Goal: Book appointment/travel/reservation

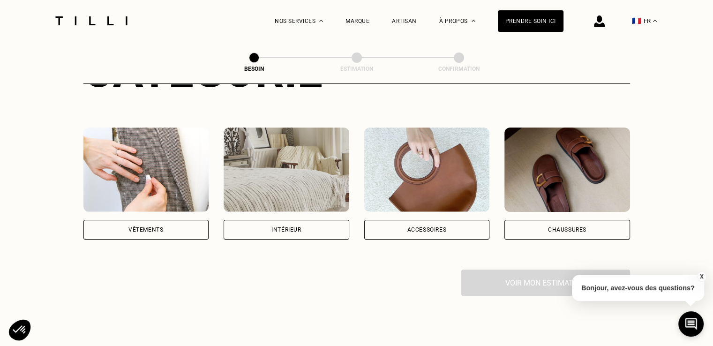
scroll to position [151, 0]
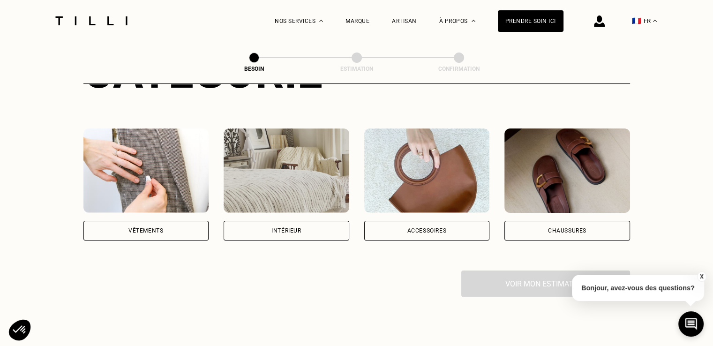
click at [146, 152] on img at bounding box center [146, 170] width 126 height 84
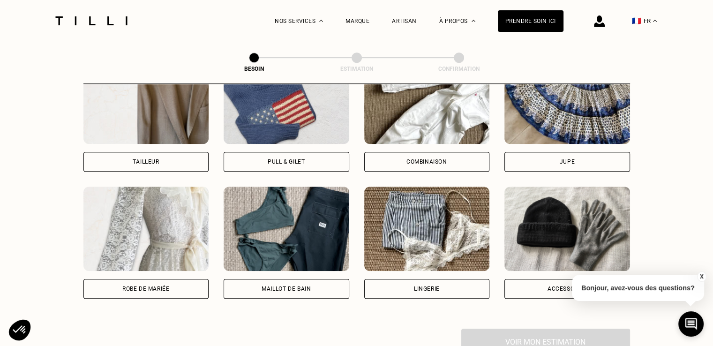
scroll to position [593, 0]
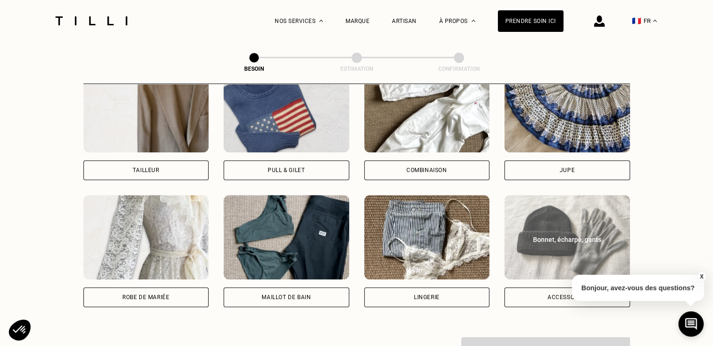
click at [574, 196] on img at bounding box center [568, 237] width 126 height 84
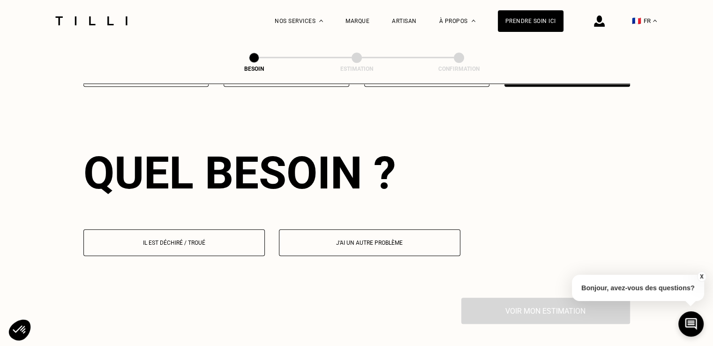
scroll to position [815, 0]
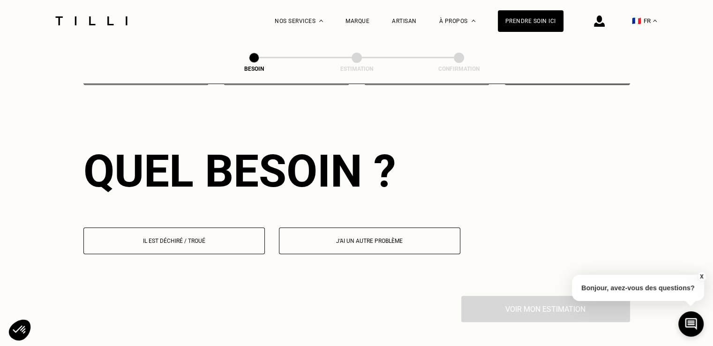
click at [168, 238] on button "Il est déchiré / troué" at bounding box center [173, 240] width 181 height 27
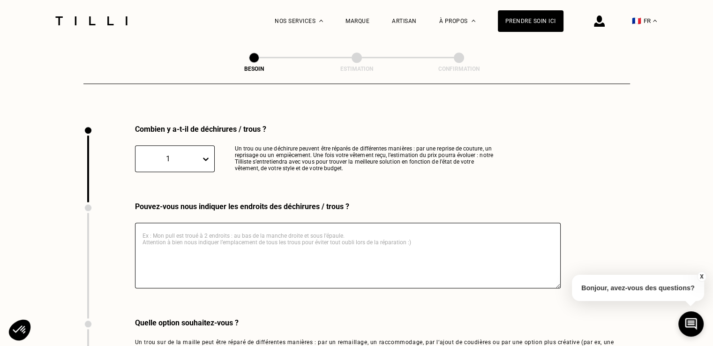
scroll to position [998, 0]
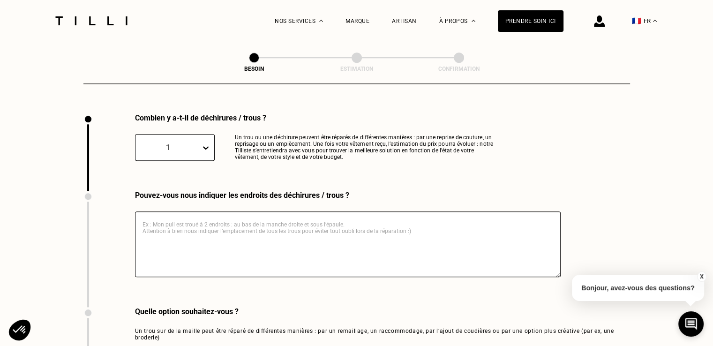
click at [274, 213] on textarea at bounding box center [348, 244] width 426 height 66
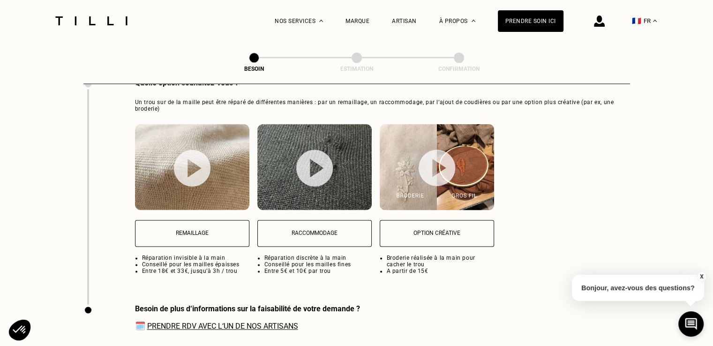
scroll to position [1230, 0]
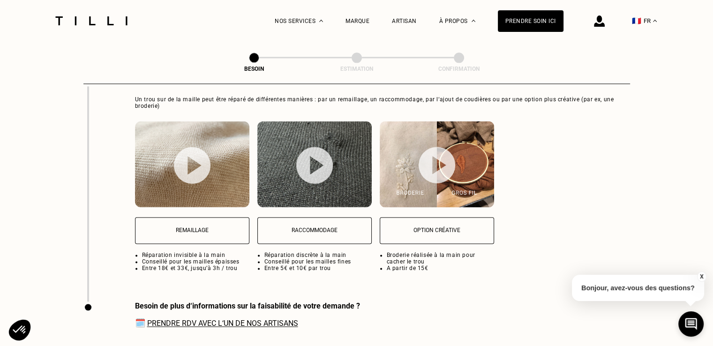
type textarea "trou en haut à droite"
click at [210, 230] on button "Remaillage" at bounding box center [192, 230] width 114 height 27
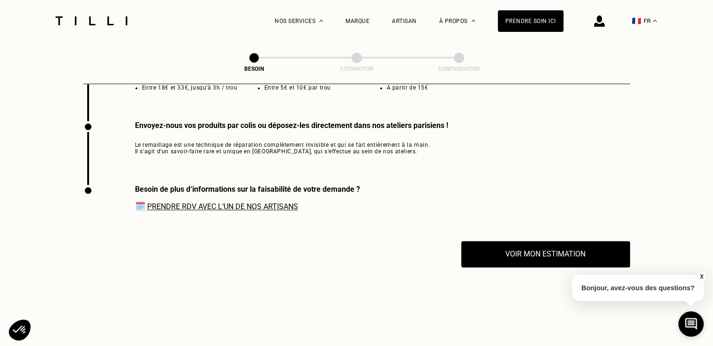
scroll to position [1419, 0]
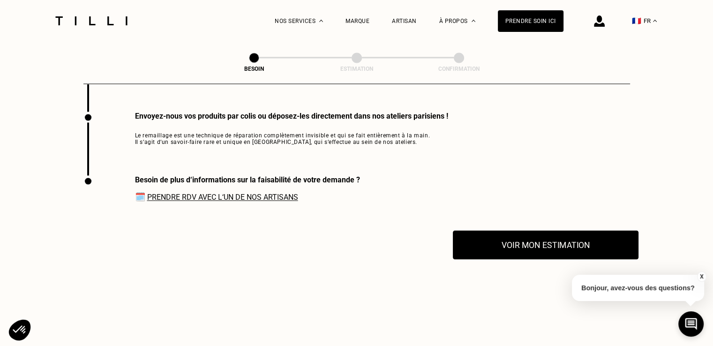
click at [535, 235] on button "Voir mon estimation" at bounding box center [546, 244] width 186 height 29
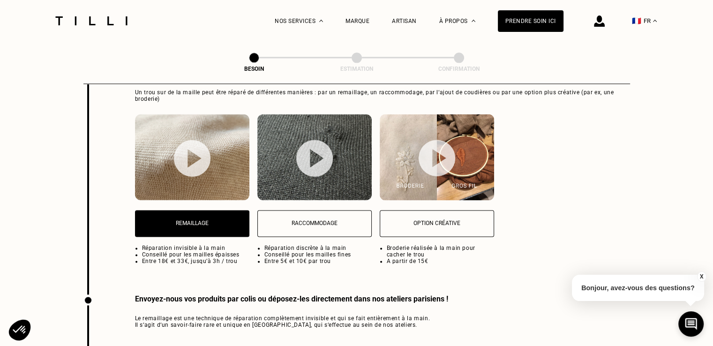
scroll to position [1239, 0]
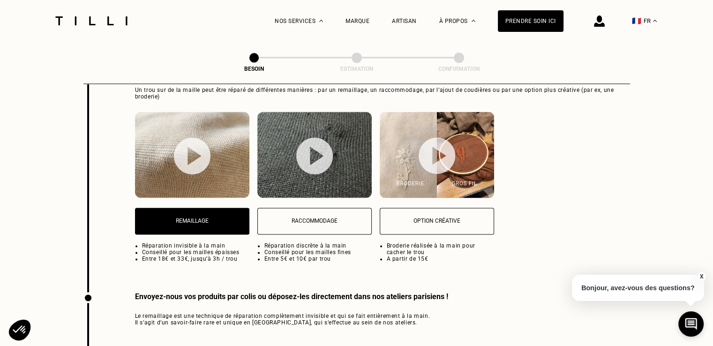
click at [199, 223] on button "Remaillage" at bounding box center [192, 221] width 114 height 27
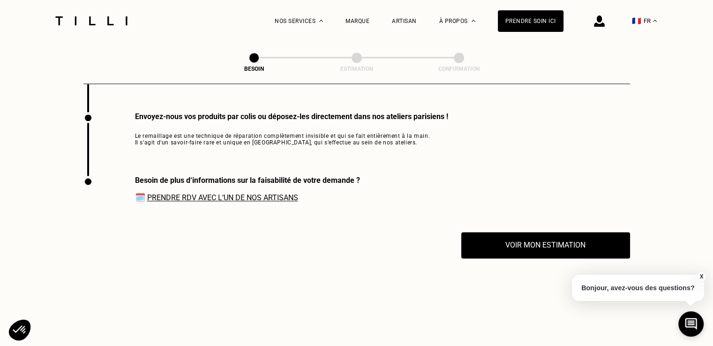
scroll to position [1419, 0]
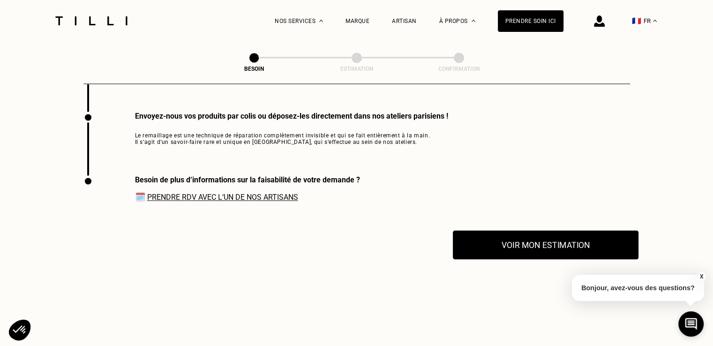
click at [569, 242] on button "Voir mon estimation" at bounding box center [546, 244] width 186 height 29
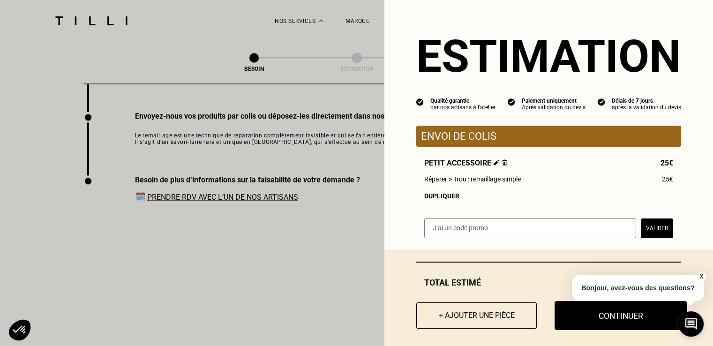
click at [582, 316] on button "Continuer" at bounding box center [621, 315] width 133 height 29
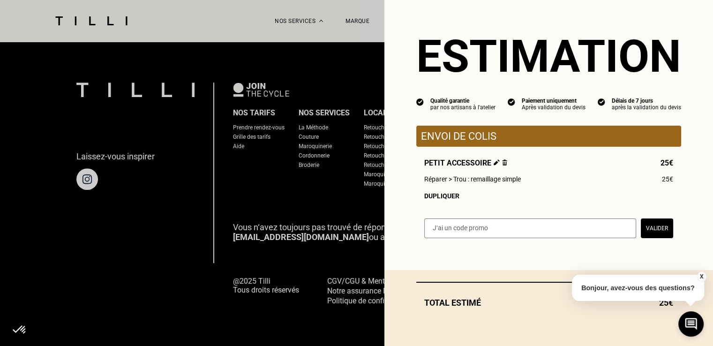
scroll to position [603, 0]
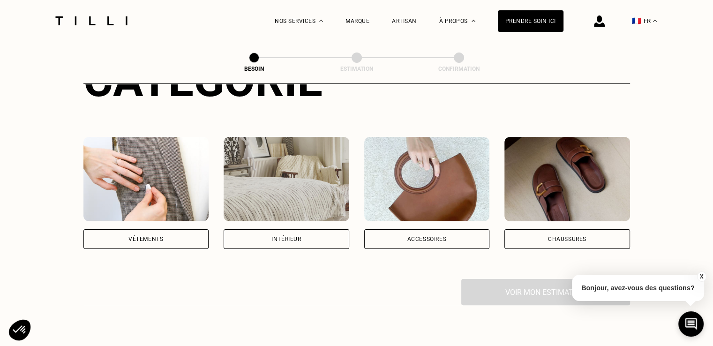
scroll to position [137, 0]
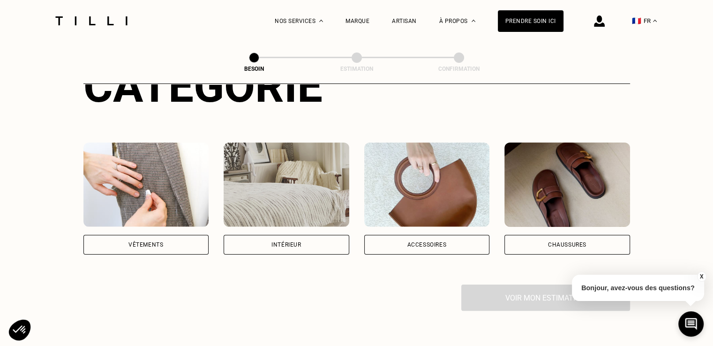
click at [148, 242] on div "Vêtements" at bounding box center [145, 245] width 35 height 6
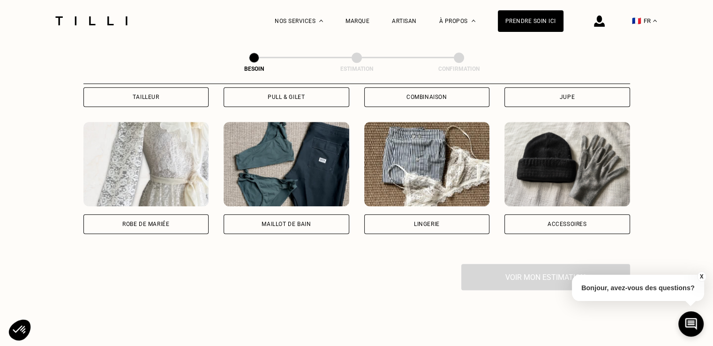
scroll to position [668, 0]
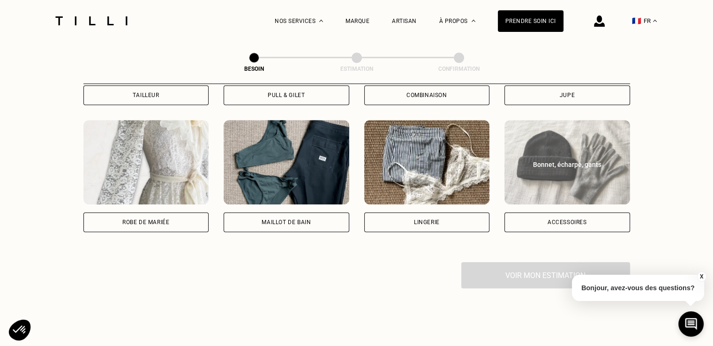
click at [549, 160] on div "Bonnet, écharpe, gants" at bounding box center [567, 164] width 105 height 9
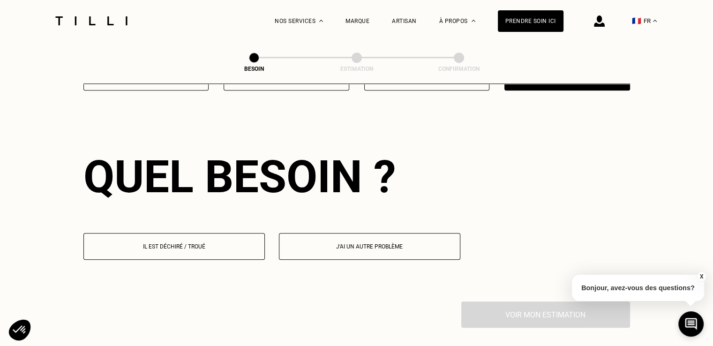
scroll to position [815, 0]
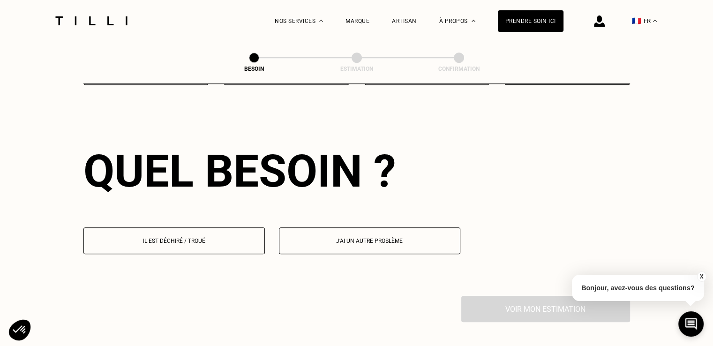
click at [195, 238] on p "Il est déchiré / troué" at bounding box center [174, 241] width 171 height 7
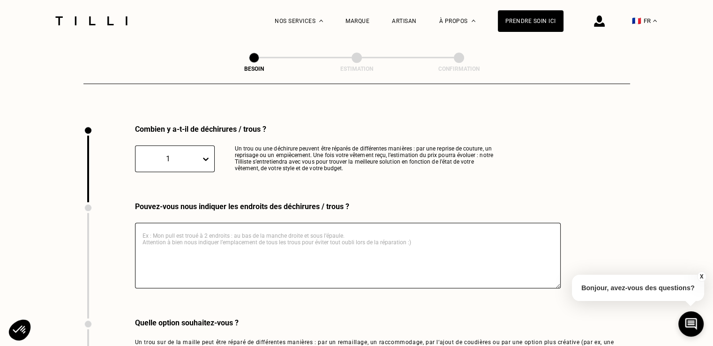
scroll to position [998, 0]
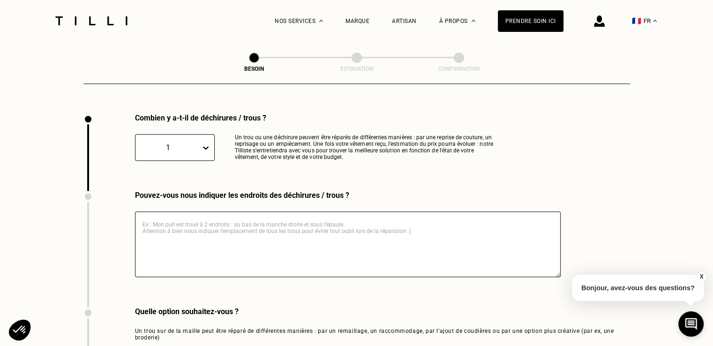
click at [216, 215] on textarea at bounding box center [348, 244] width 426 height 66
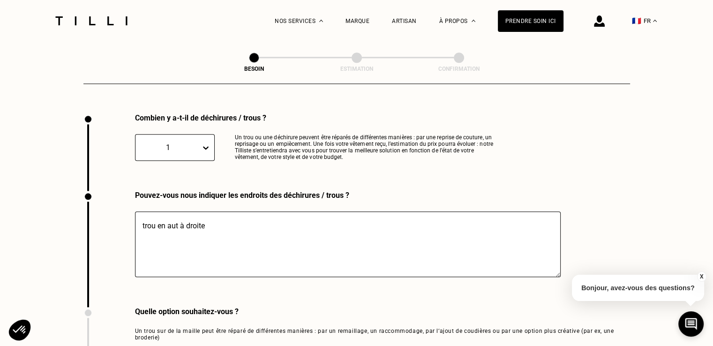
click at [166, 217] on textarea "trou en aut à droite" at bounding box center [348, 244] width 426 height 66
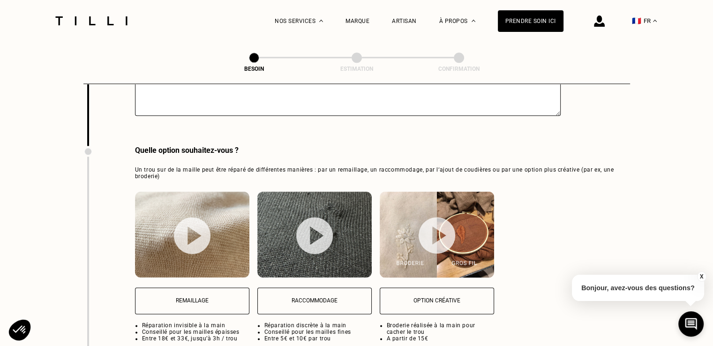
scroll to position [1196, 0]
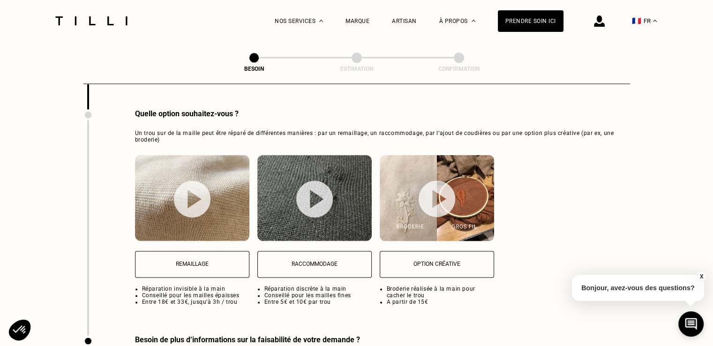
type textarea "trou en haut à droite"
click at [177, 261] on p "Remaillage" at bounding box center [192, 264] width 104 height 7
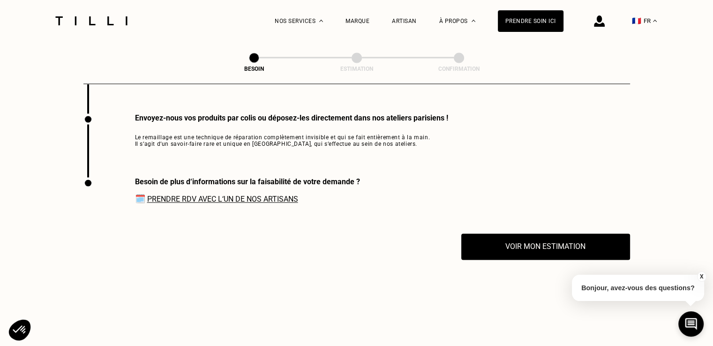
scroll to position [1419, 0]
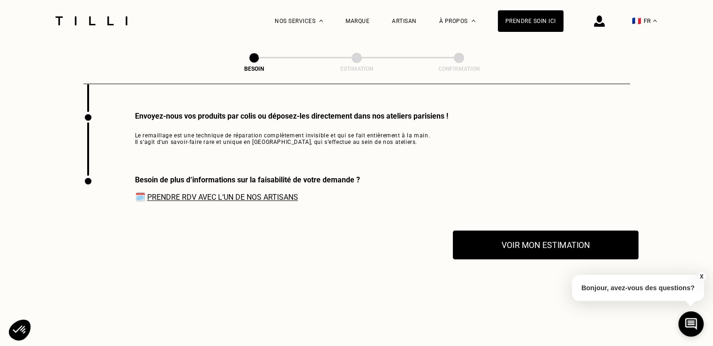
click at [568, 247] on button "Voir mon estimation" at bounding box center [546, 244] width 186 height 29
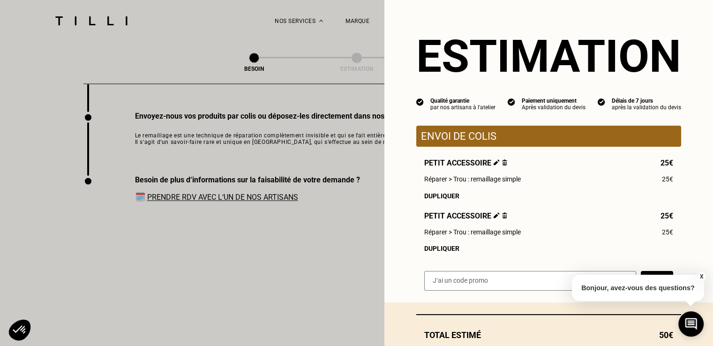
click at [703, 277] on button "X" at bounding box center [701, 277] width 9 height 10
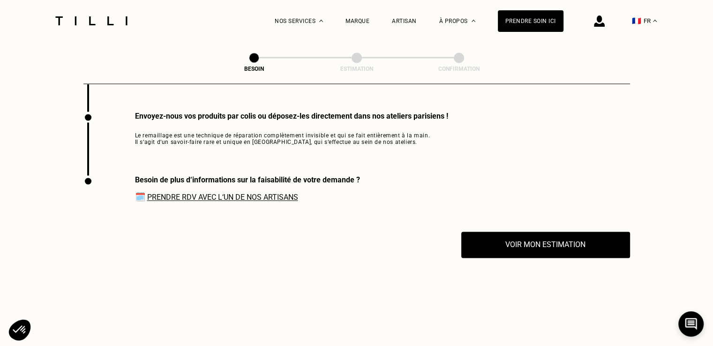
scroll to position [1501, 0]
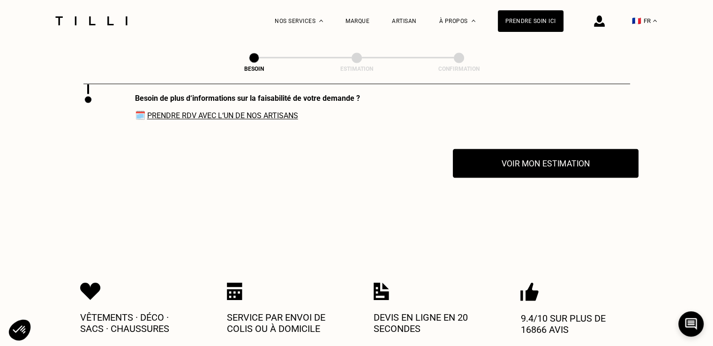
click at [535, 157] on button "Voir mon estimation" at bounding box center [546, 163] width 186 height 29
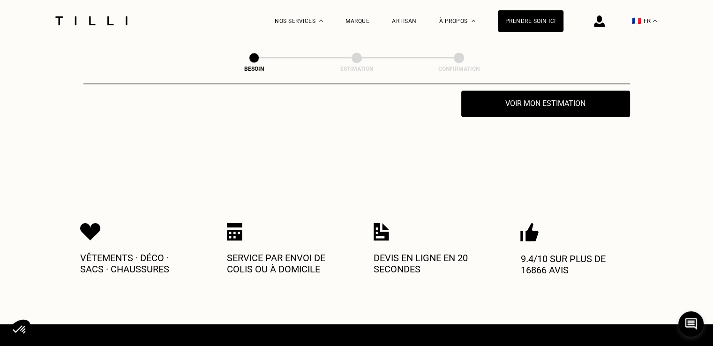
scroll to position [1570, 0]
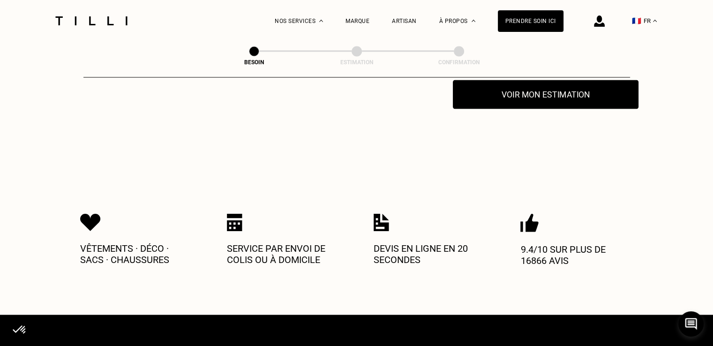
click at [564, 91] on button "Voir mon estimation" at bounding box center [546, 94] width 186 height 29
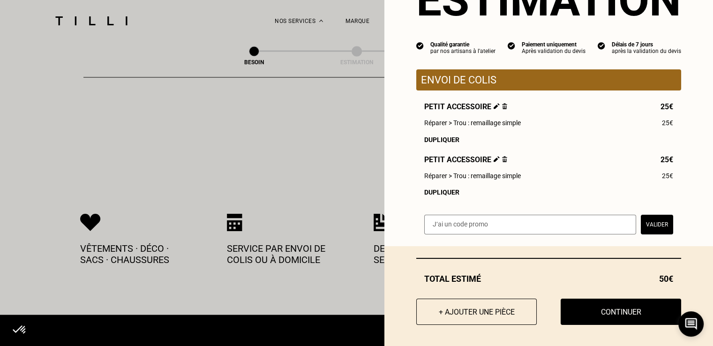
scroll to position [63, 0]
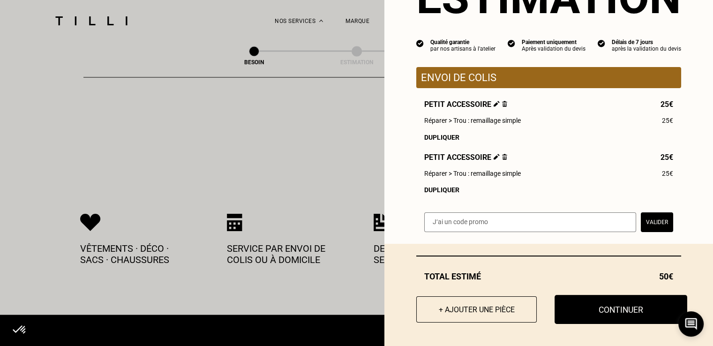
click at [631, 306] on button "Continuer" at bounding box center [621, 309] width 133 height 29
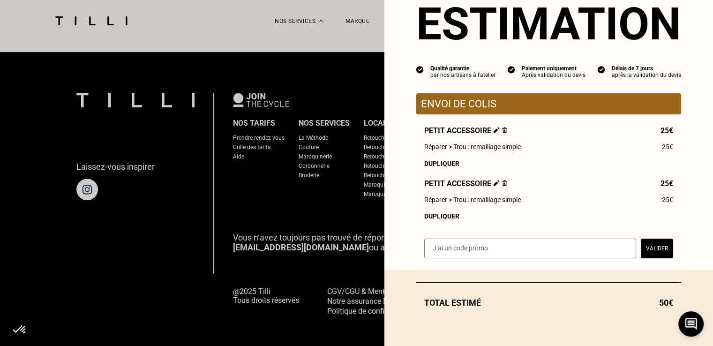
scroll to position [37, 0]
